Goal: Navigation & Orientation: Find specific page/section

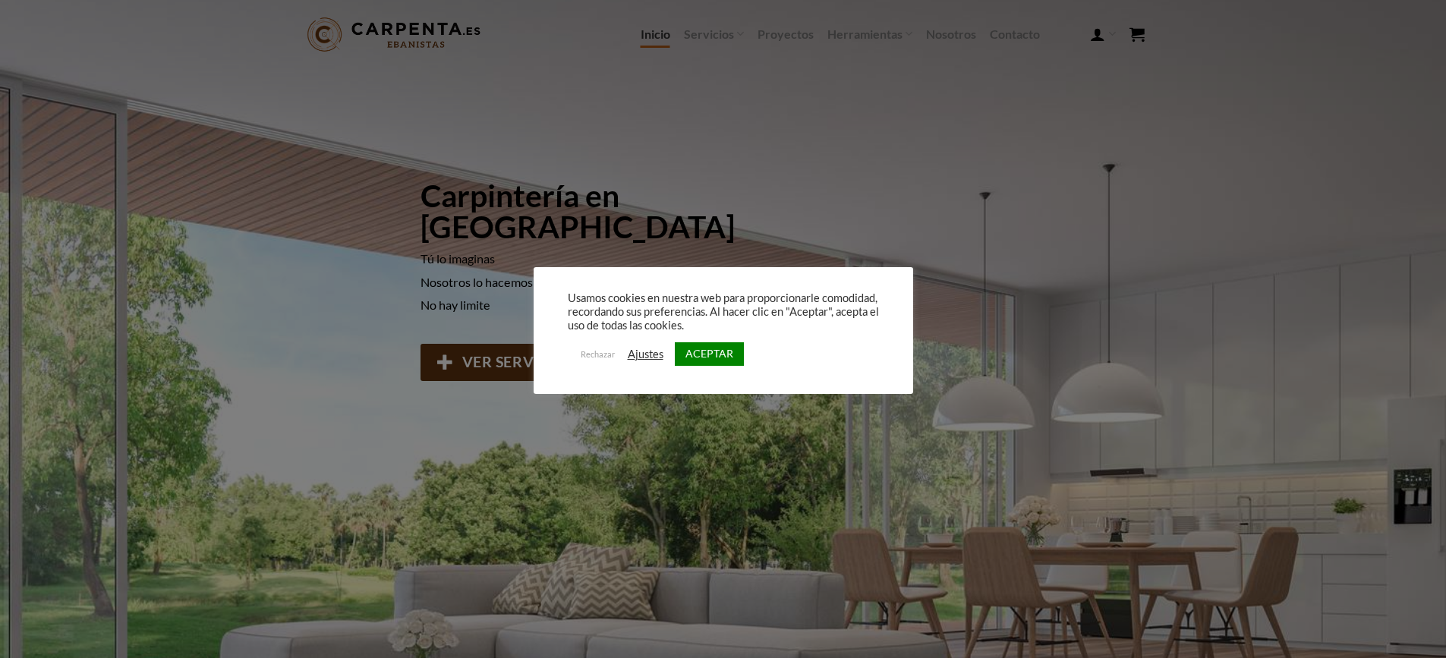
click at [716, 353] on link "ACEPTAR" at bounding box center [709, 354] width 69 height 24
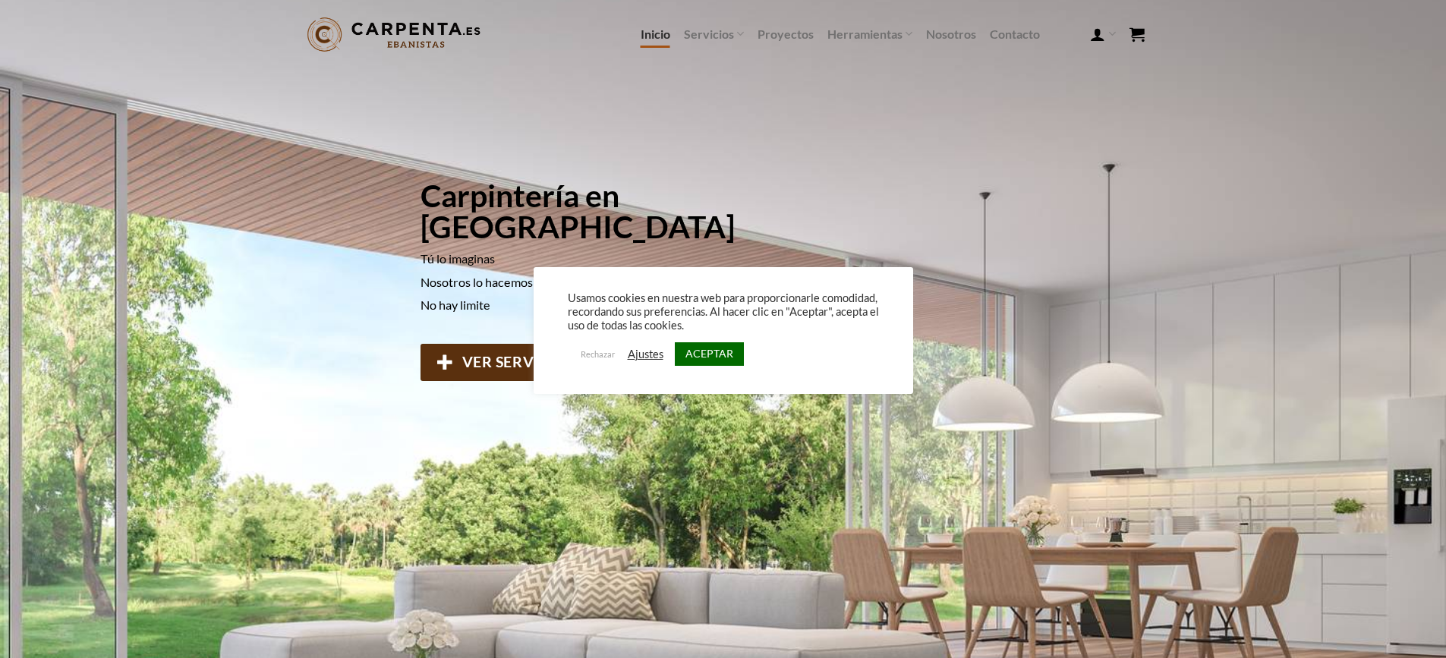
click at [731, 355] on link "ACEPTAR" at bounding box center [709, 354] width 69 height 24
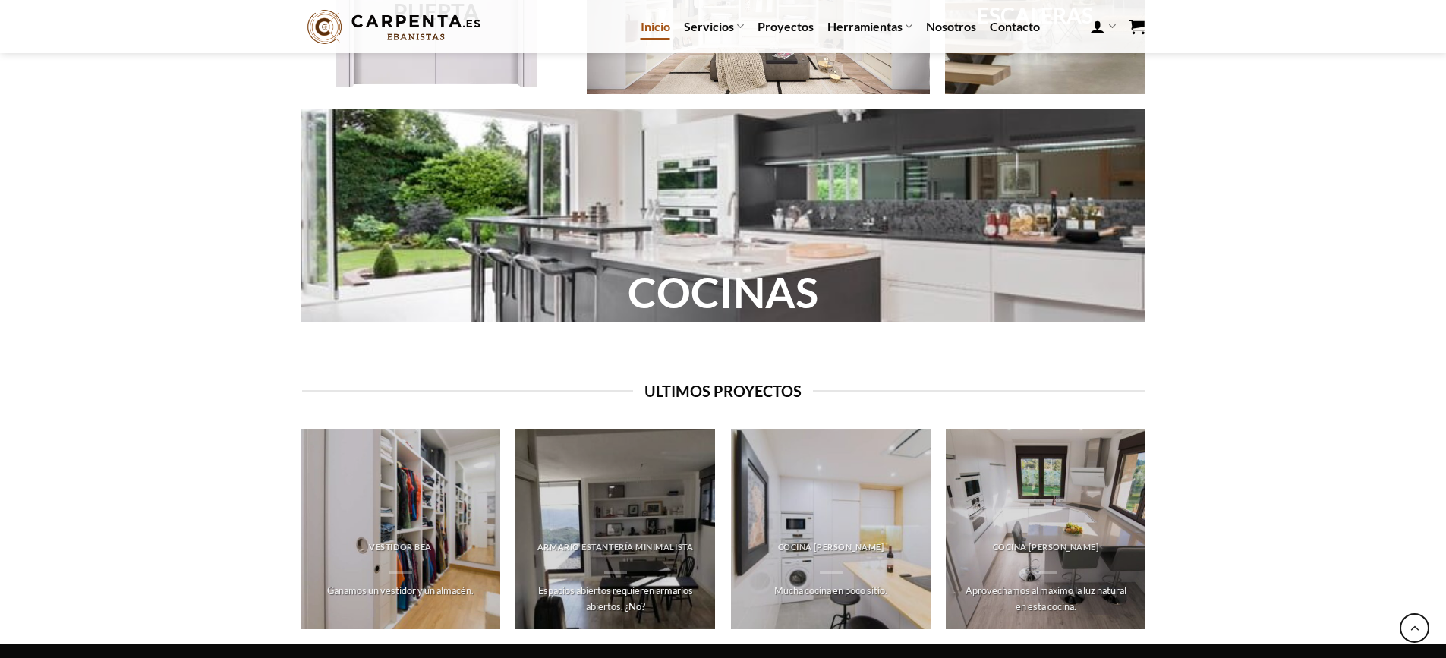
scroll to position [1528, 0]
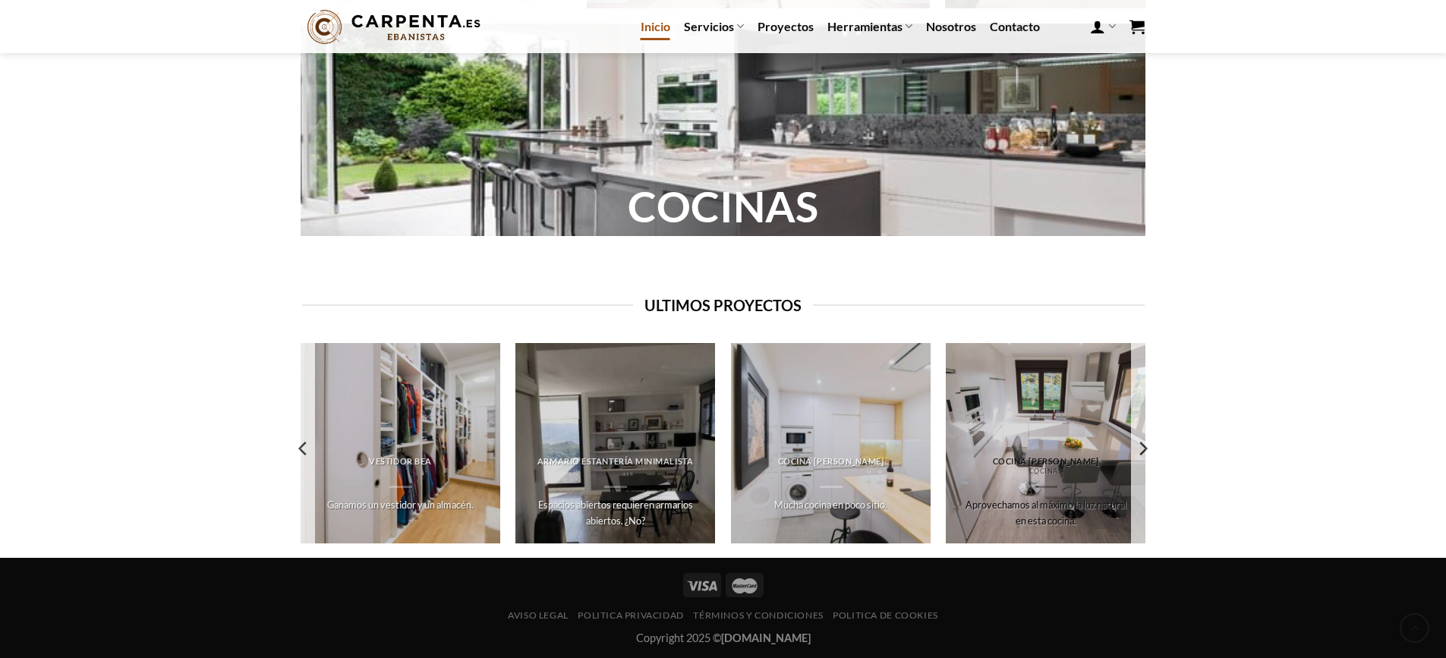
click at [1037, 519] on p "Aprovechamos al máximo la luz natural en esta cocina." at bounding box center [1045, 512] width 171 height 31
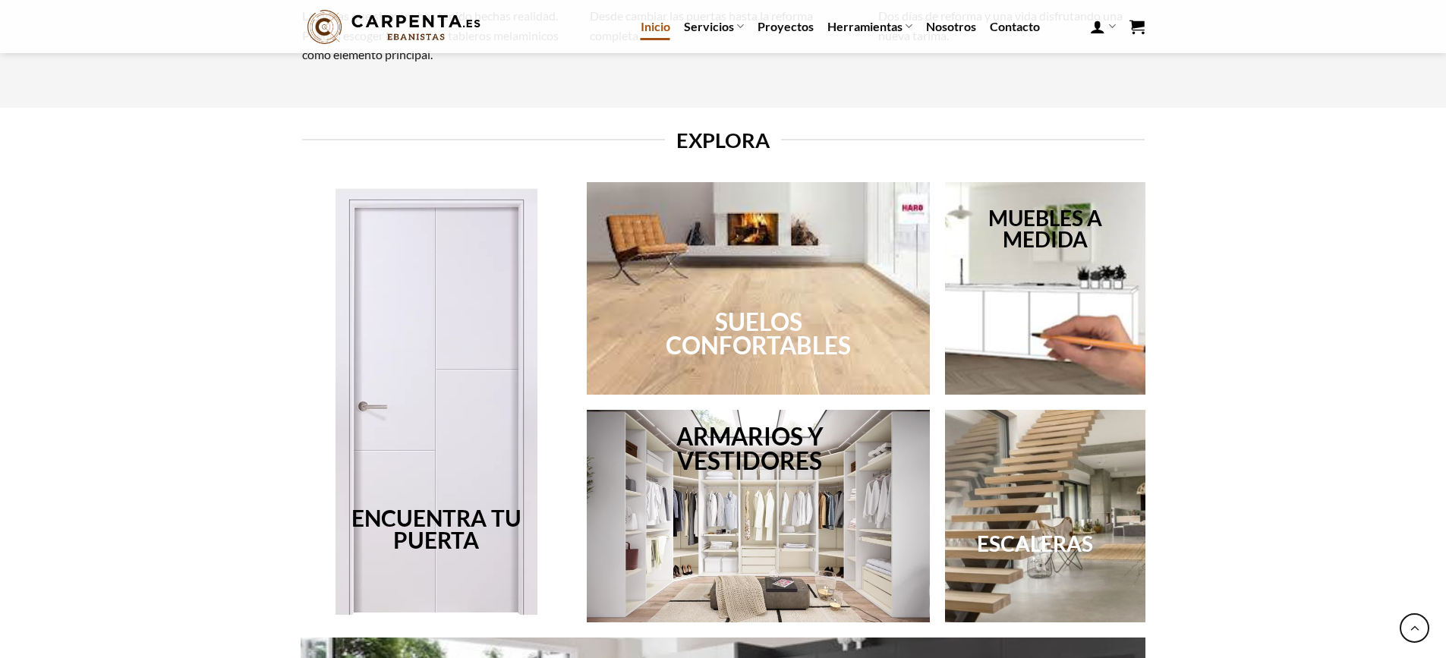
scroll to position [1066, 0]
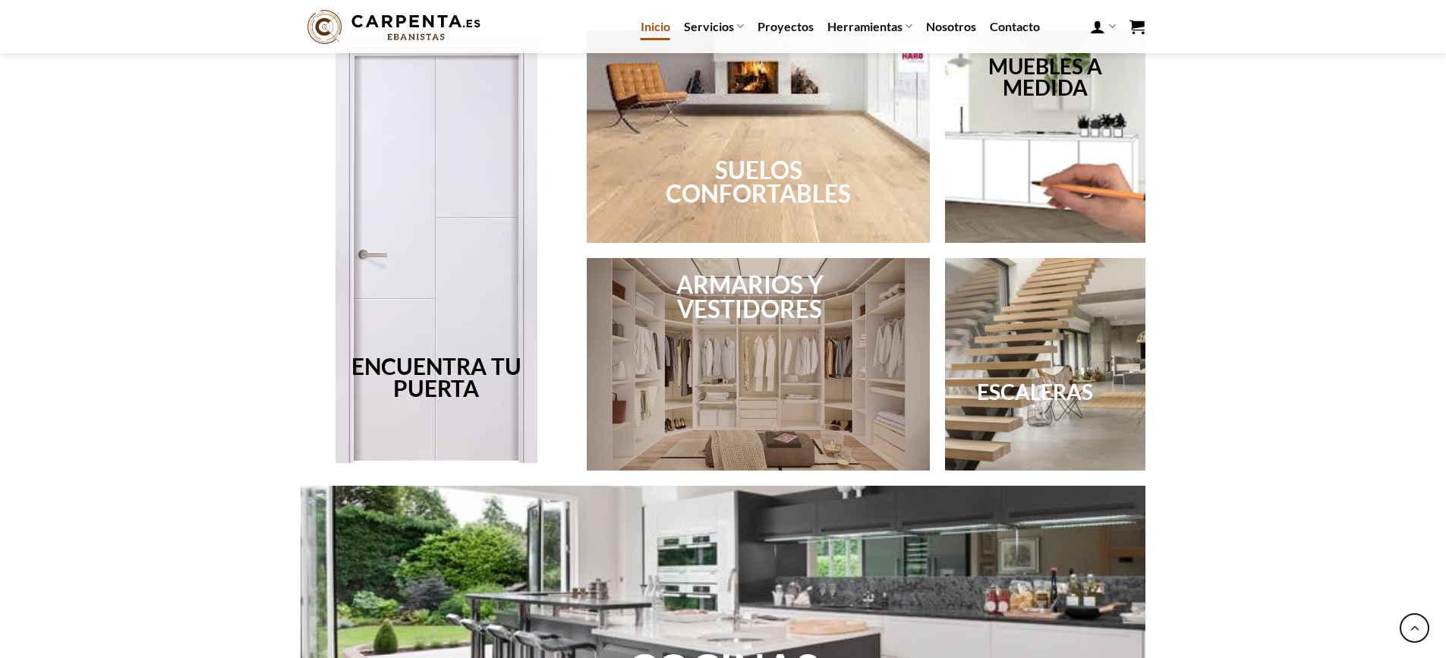
click at [724, 351] on div at bounding box center [758, 364] width 343 height 213
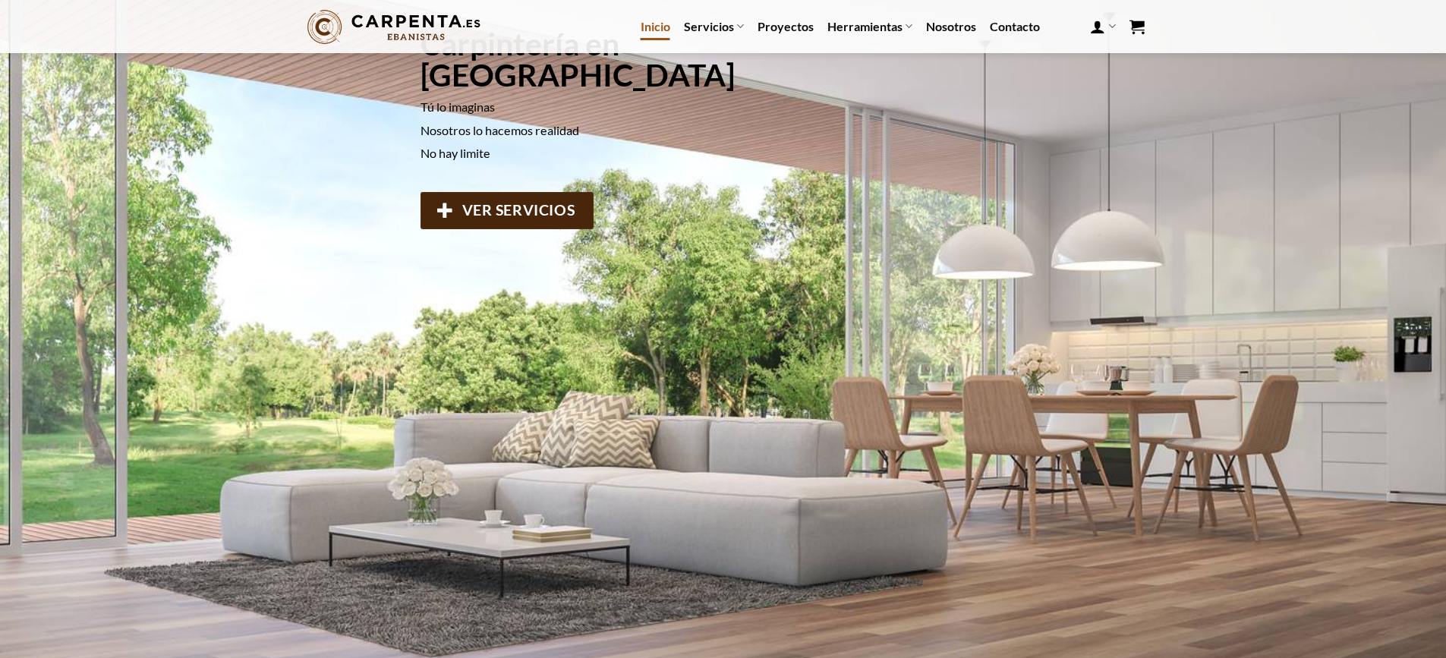
scroll to position [0, 0]
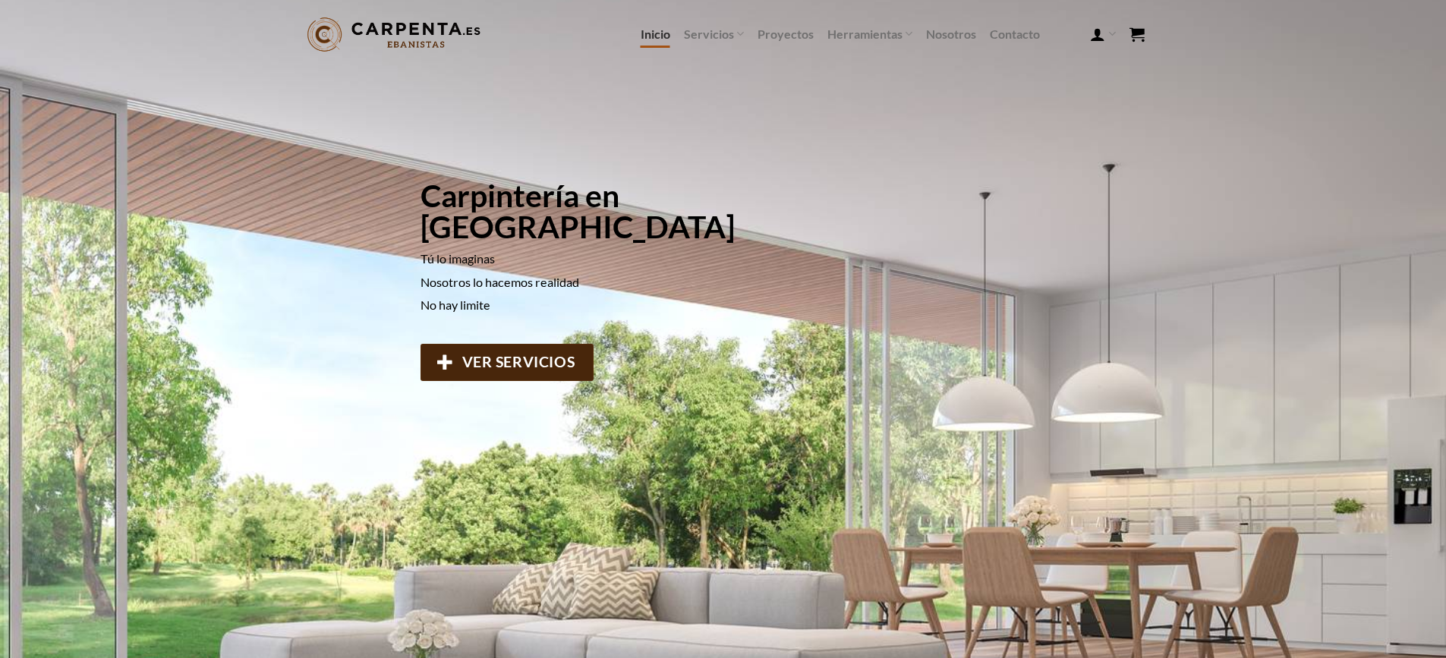
click at [448, 354] on icon at bounding box center [445, 362] width 16 height 17
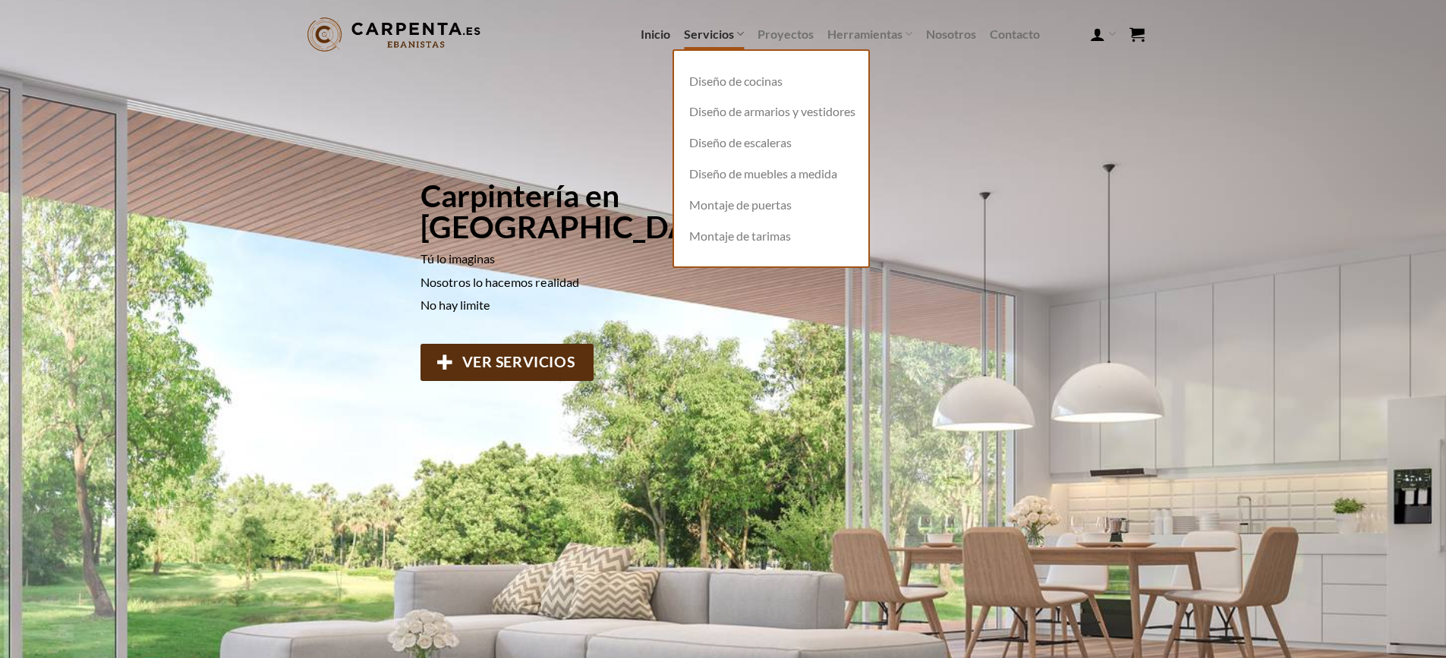
click at [727, 24] on link "Servicios" at bounding box center [714, 34] width 60 height 30
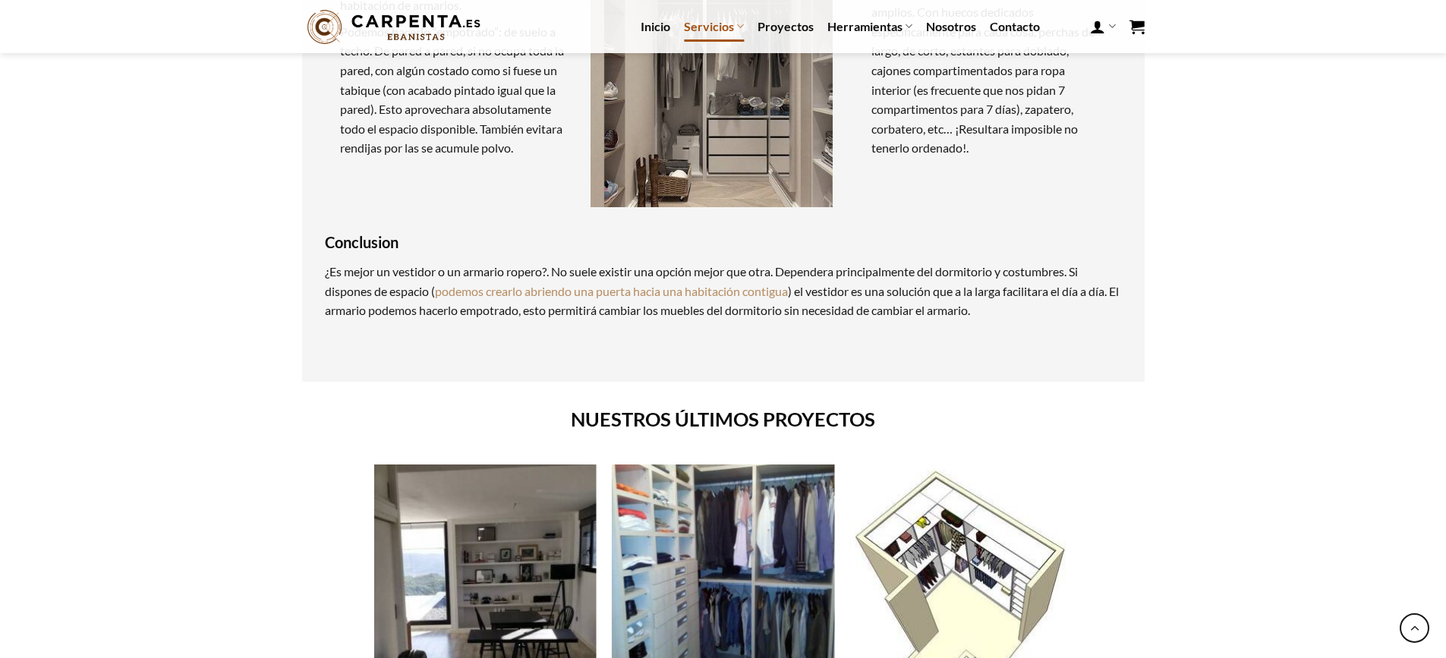
scroll to position [1367, 0]
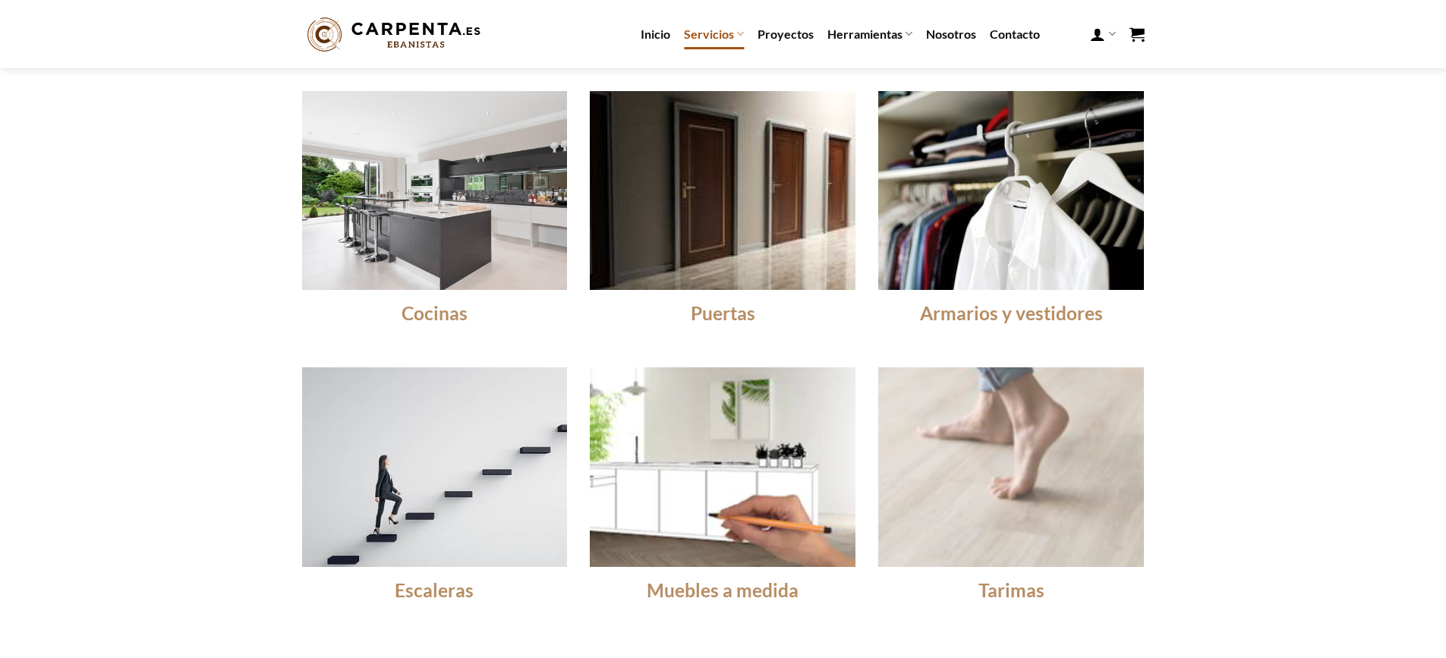
click at [1045, 513] on img at bounding box center [1012, 467] width 292 height 219
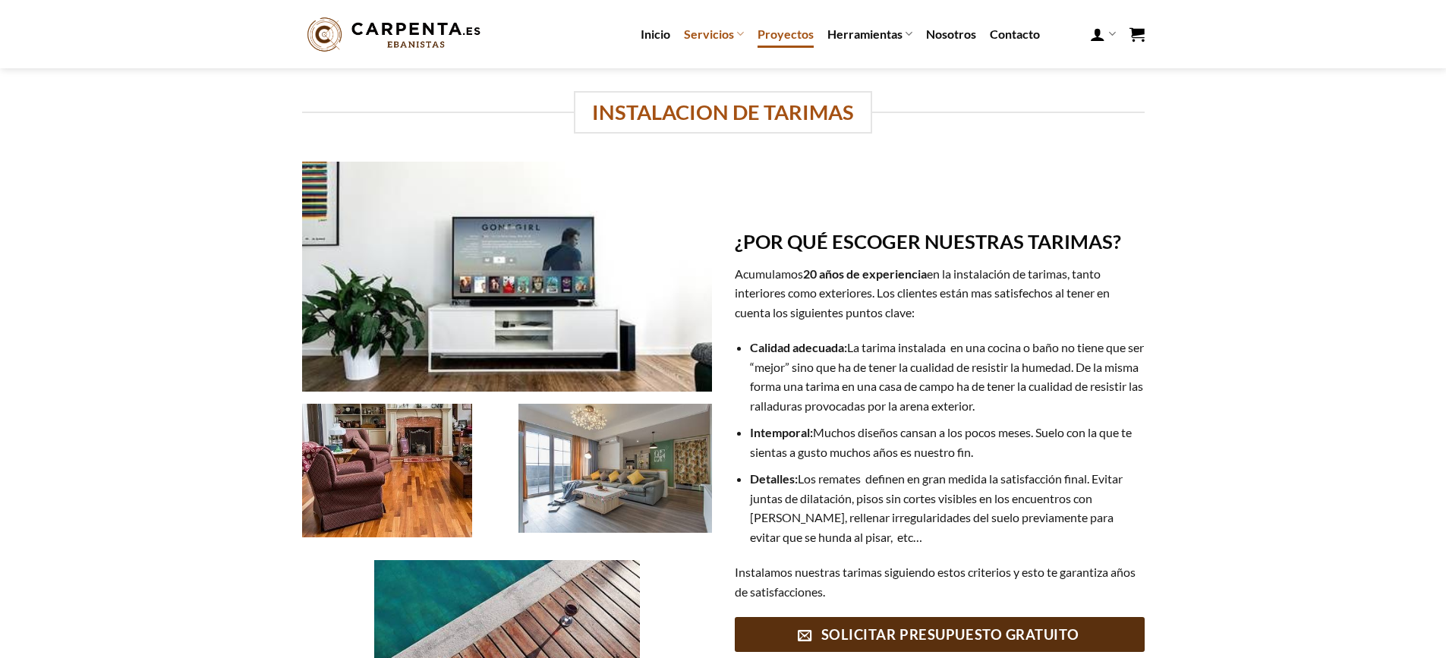
click at [782, 37] on link "Proyectos" at bounding box center [786, 33] width 56 height 27
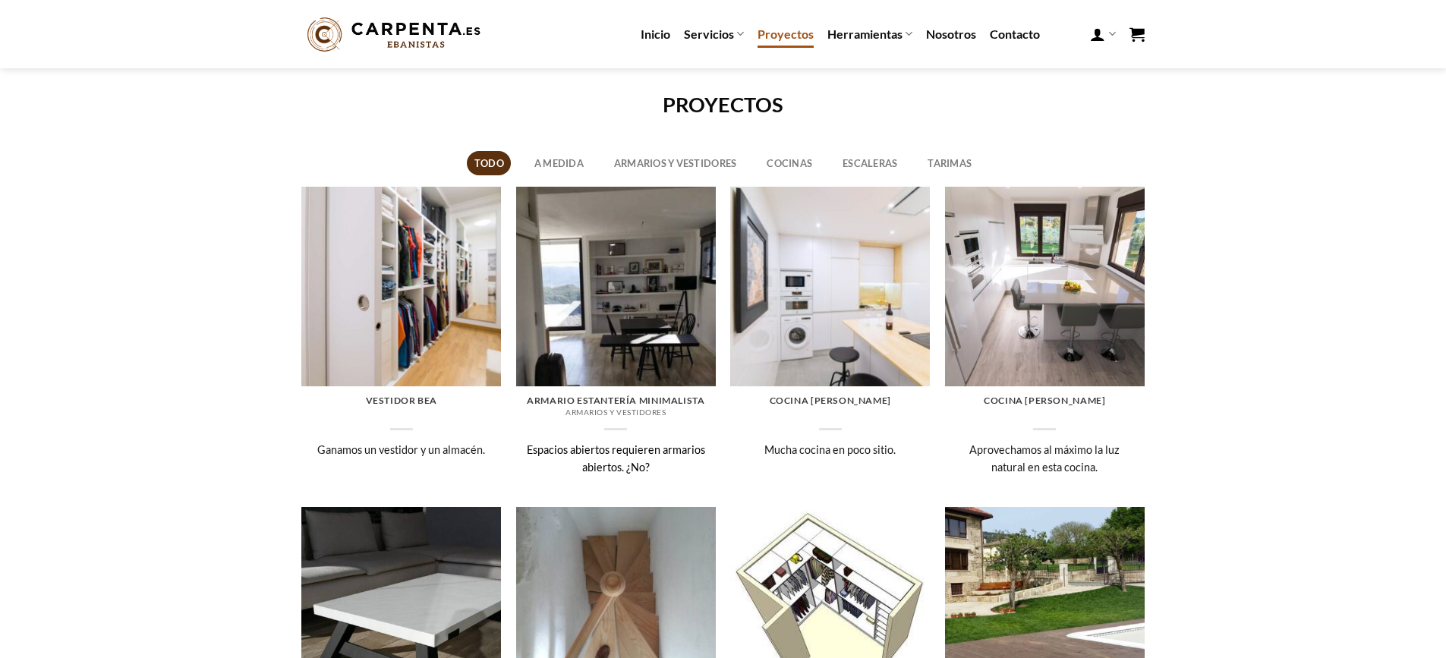
scroll to position [152, 0]
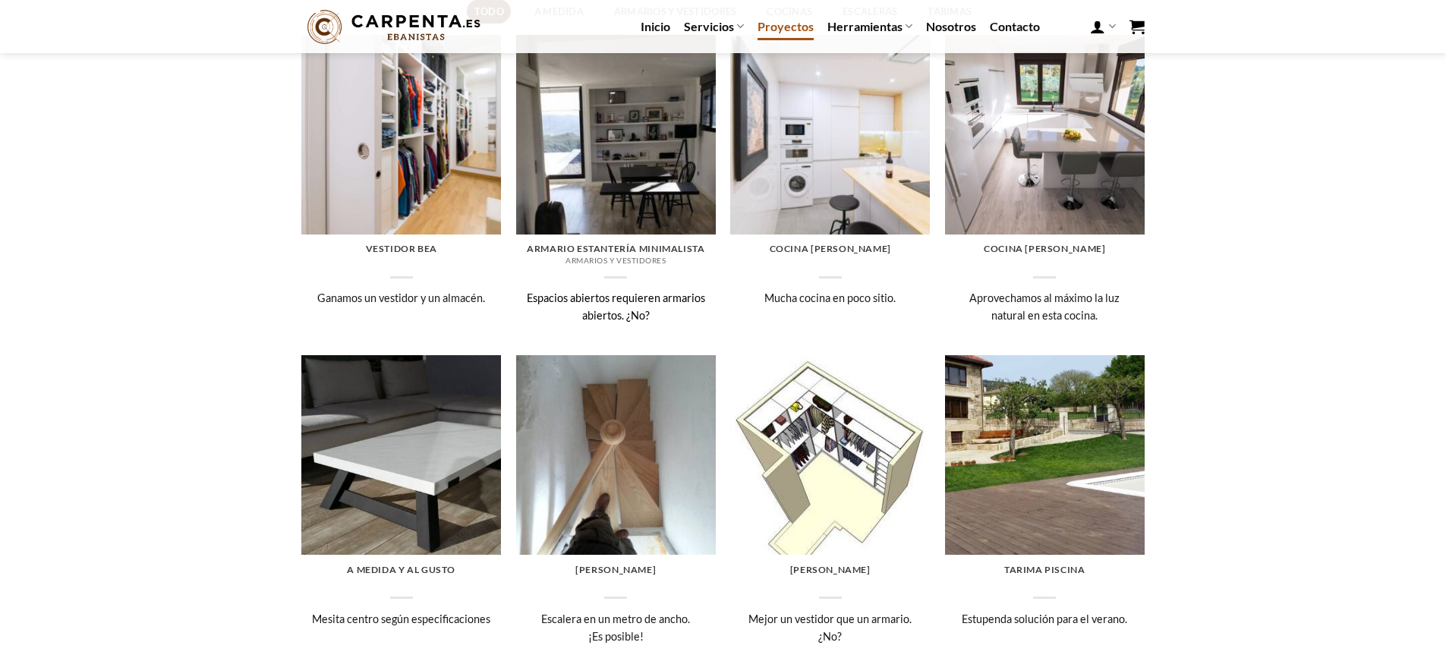
click at [655, 169] on img at bounding box center [616, 135] width 200 height 200
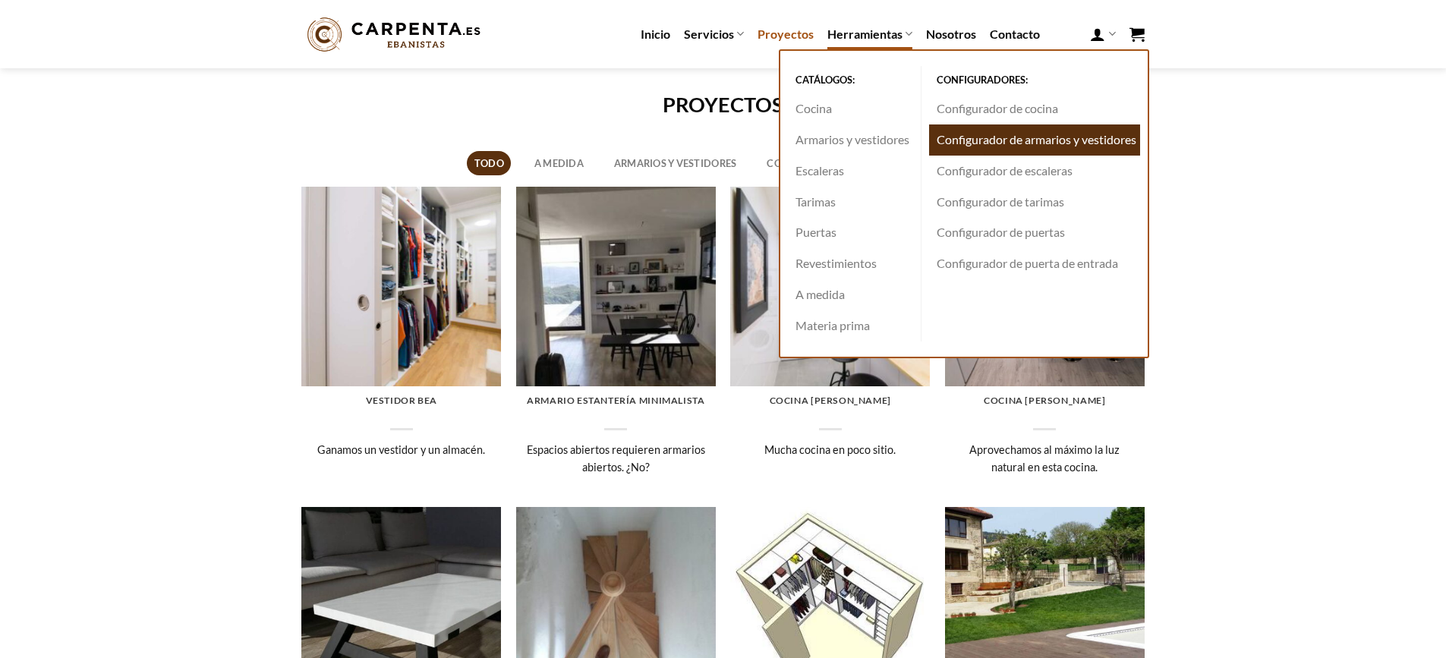
click at [1045, 146] on link "Configurador de armarios y vestidores" at bounding box center [1034, 140] width 211 height 31
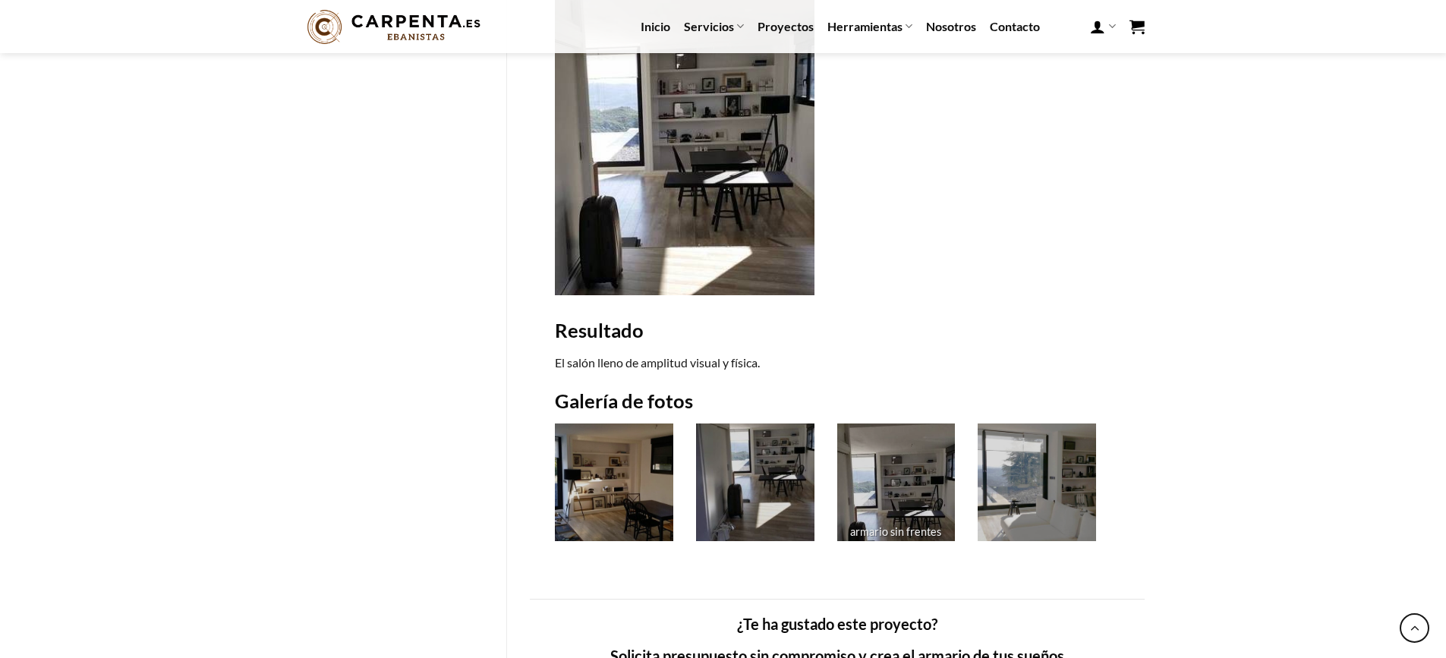
scroll to position [1139, 0]
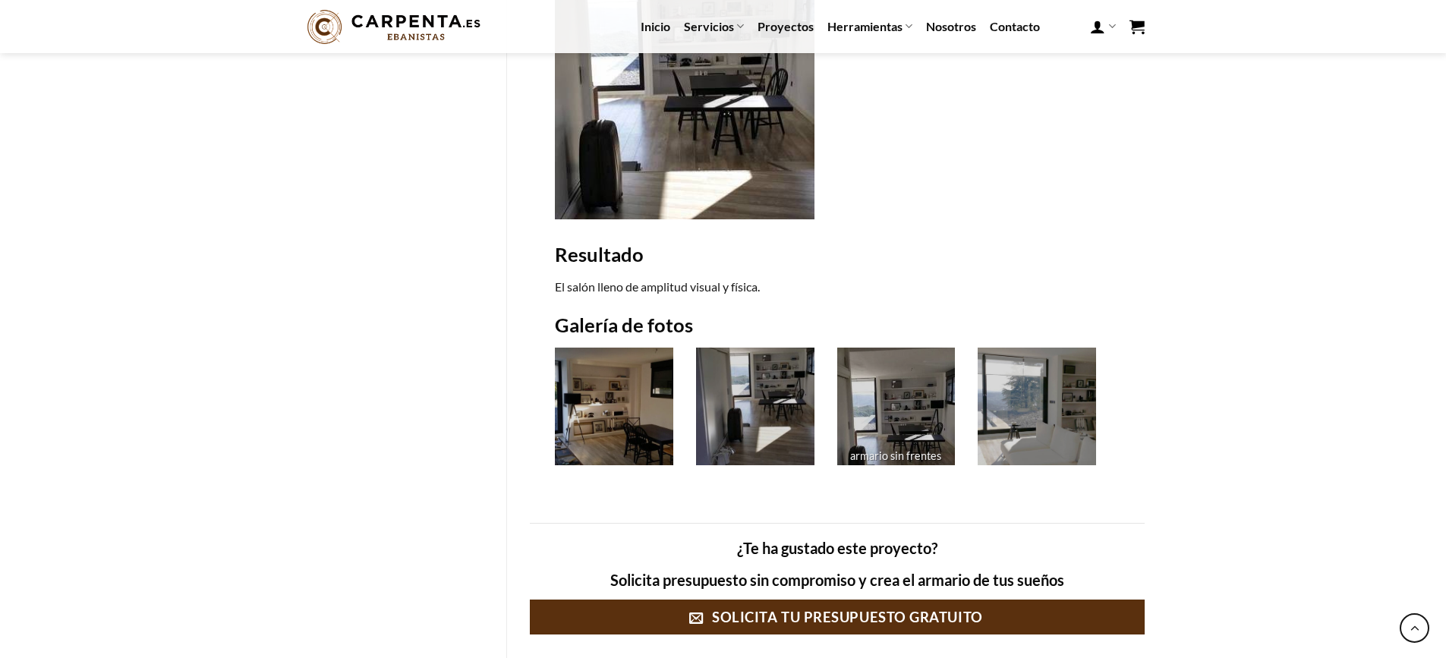
click at [586, 392] on img at bounding box center [614, 407] width 118 height 118
